Goal: Task Accomplishment & Management: Complete application form

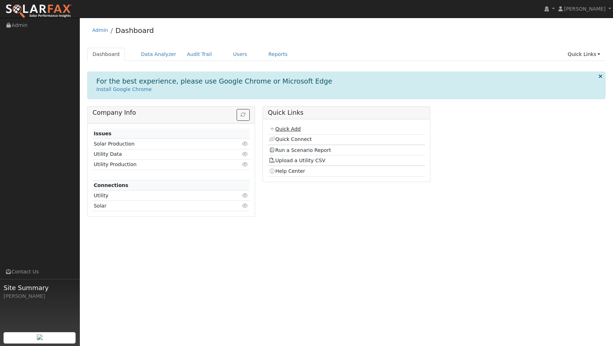
click at [280, 128] on link "Quick Add" at bounding box center [285, 129] width 32 height 6
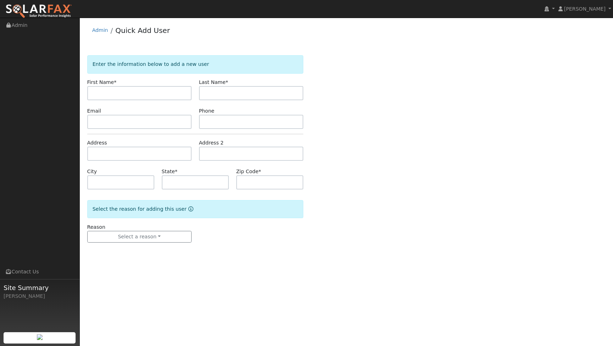
click at [155, 93] on input "text" at bounding box center [139, 93] width 104 height 14
type input "Njume"
click at [241, 107] on div "Phone" at bounding box center [251, 118] width 112 height 22
type input "koggee"
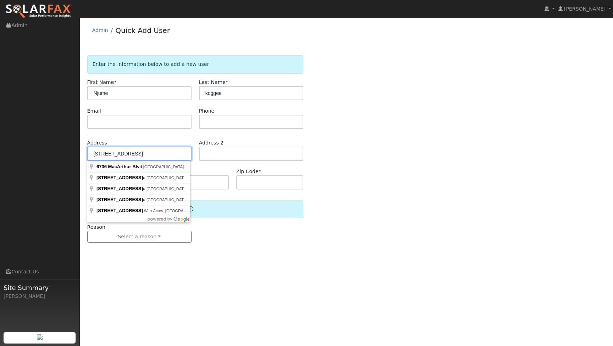
type input "6736 MacArthur Boulevard"
type input "Oakland"
type input "CA"
type input "94605"
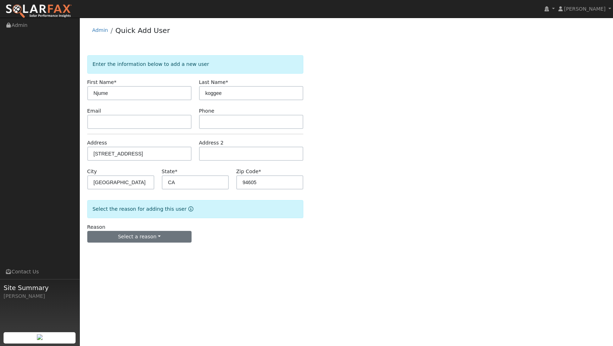
click at [155, 236] on button "Select a reason" at bounding box center [139, 237] width 104 height 12
click at [127, 261] on link "New customer adding solar" at bounding box center [127, 262] width 78 height 10
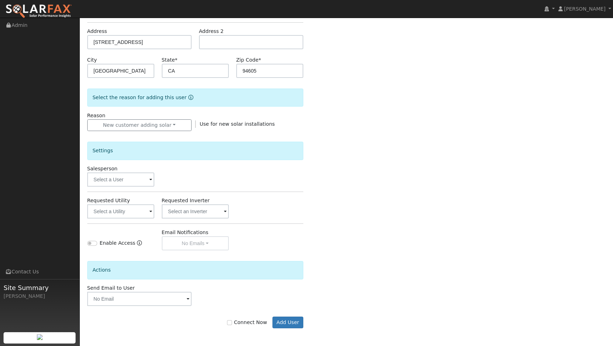
scroll to position [112, 0]
click at [121, 183] on input "text" at bounding box center [120, 180] width 67 height 14
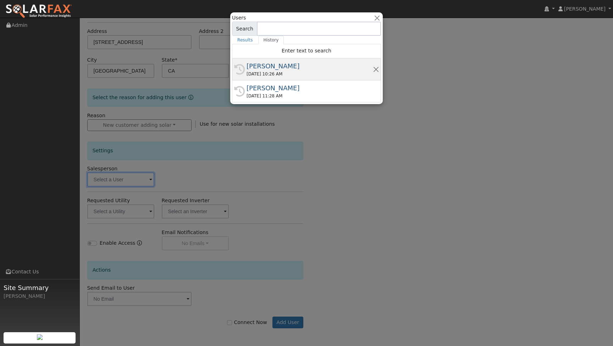
click at [277, 71] on div "09/17/2025 10:26 AM" at bounding box center [309, 74] width 126 height 6
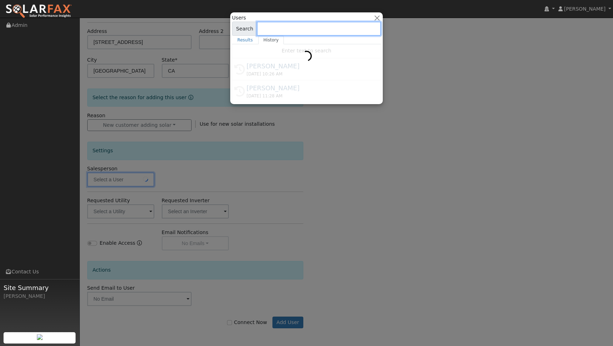
type input "[PERSON_NAME]"
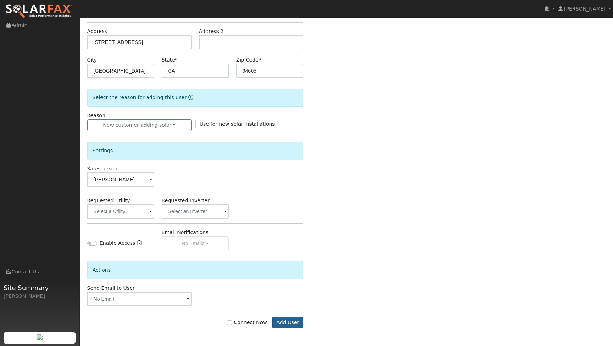
click at [282, 320] on button "Add User" at bounding box center [287, 323] width 31 height 12
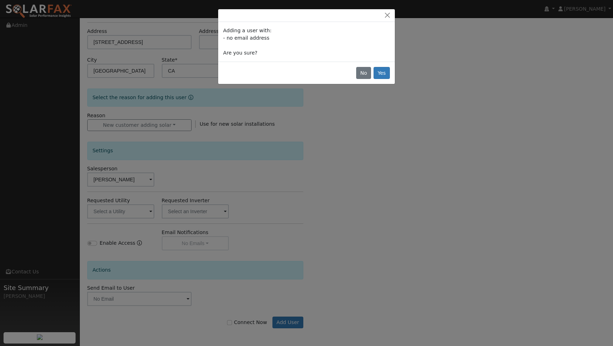
drag, startPoint x: 282, startPoint y: 320, endPoint x: 377, endPoint y: 119, distance: 222.2
click at [377, 119] on div "Adding a user with: - no email address Are you sure? No Yes" at bounding box center [306, 173] width 613 height 346
click at [384, 76] on button "Yes" at bounding box center [381, 73] width 16 height 12
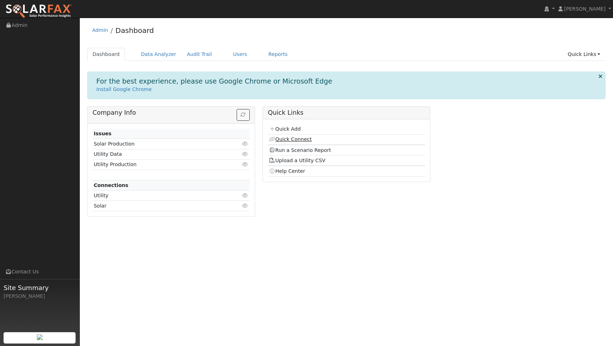
click at [288, 141] on link "Quick Connect" at bounding box center [290, 139] width 43 height 6
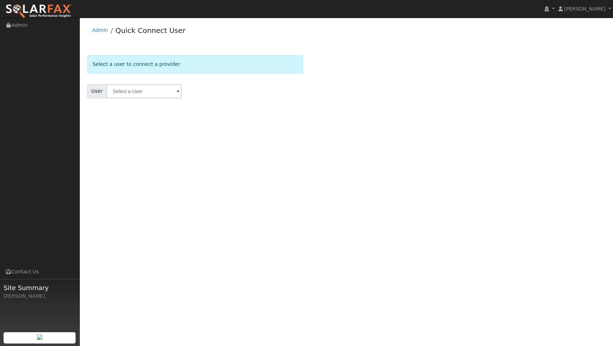
click at [144, 99] on form "Select a user to connect a provider User Account Select an Ac..." at bounding box center [195, 85] width 216 height 61
click at [141, 94] on input "text" at bounding box center [143, 91] width 75 height 14
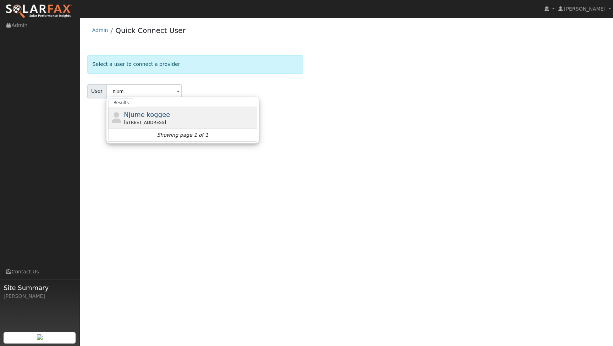
click at [138, 114] on span "Njume koggee" at bounding box center [147, 114] width 46 height 7
type input "Njume koggee"
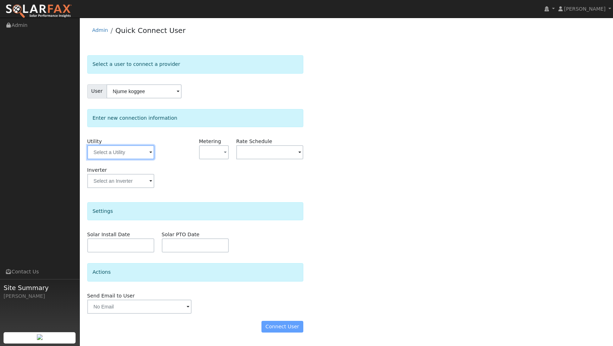
click at [142, 153] on input "text" at bounding box center [120, 152] width 67 height 14
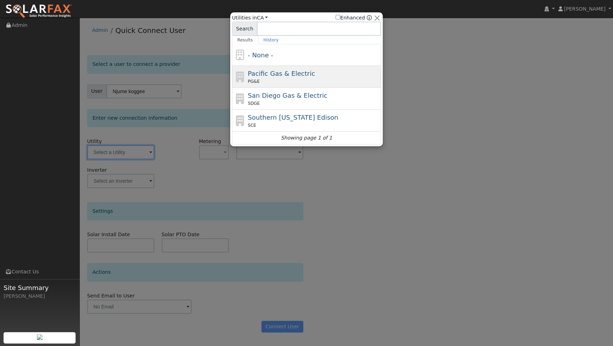
click at [293, 71] on span "Pacific Gas & Electric" at bounding box center [281, 73] width 67 height 7
type input "PG&E"
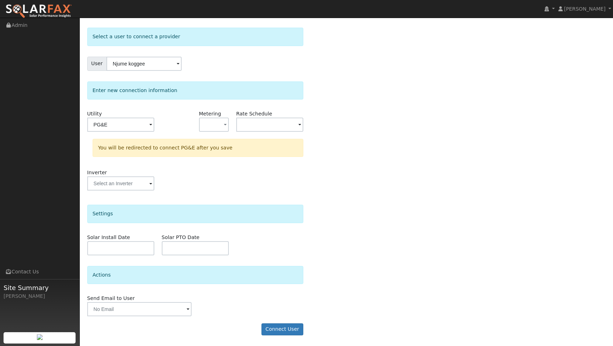
scroll to position [27, 0]
click at [125, 310] on input "text" at bounding box center [139, 310] width 104 height 14
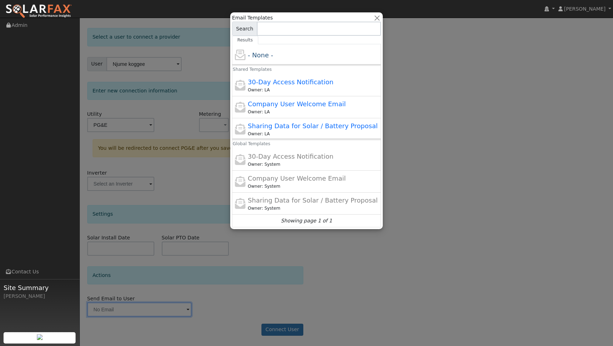
click at [213, 296] on div at bounding box center [306, 173] width 613 height 346
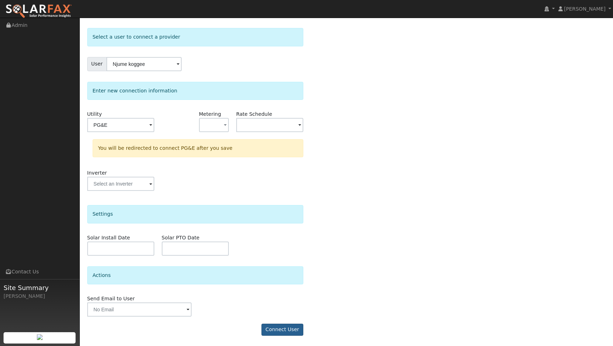
click at [294, 331] on button "Connect User" at bounding box center [282, 330] width 42 height 12
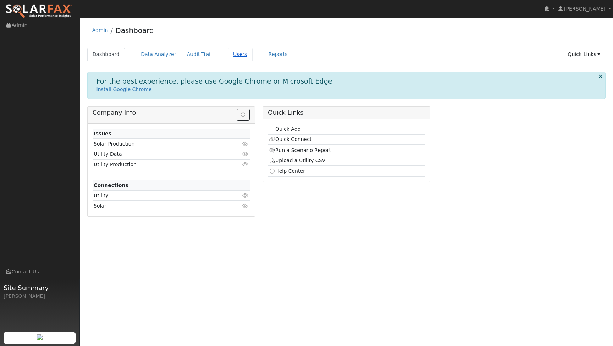
click at [232, 52] on link "Users" at bounding box center [240, 54] width 25 height 13
